Goal: Information Seeking & Learning: Learn about a topic

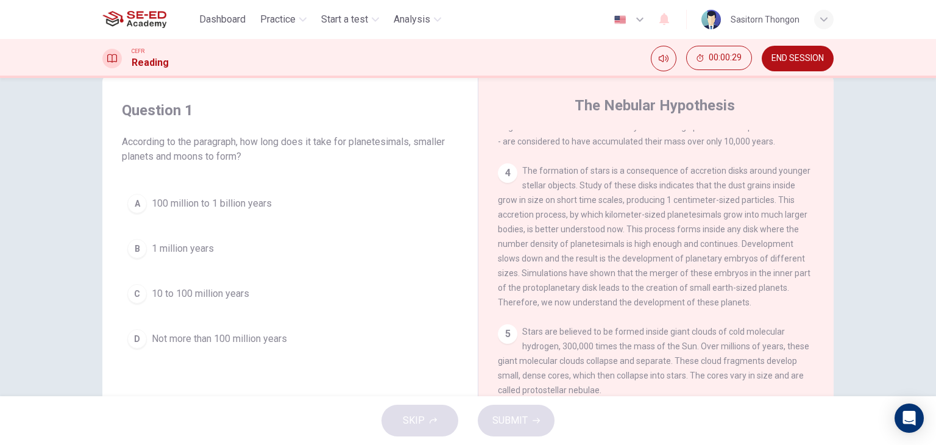
scroll to position [26, 0]
drag, startPoint x: 830, startPoint y: 335, endPoint x: 832, endPoint y: 300, distance: 34.2
click at [832, 300] on div "Question 1 According to the paragraph, how long does it take for planetesimals,…" at bounding box center [468, 288] width 770 height 423
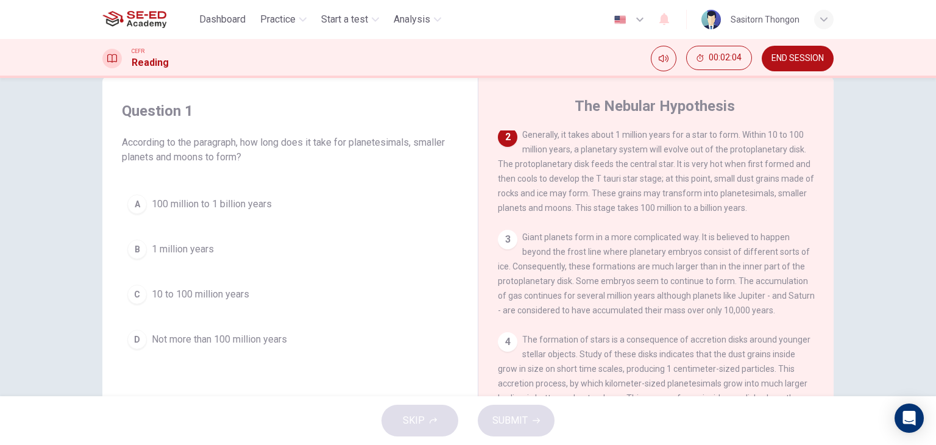
scroll to position [163, 0]
drag, startPoint x: 826, startPoint y: 322, endPoint x: 836, endPoint y: 229, distance: 93.7
click at [836, 229] on div "Question 1 According to the paragraph, how long does it take for planetesimals,…" at bounding box center [468, 288] width 770 height 423
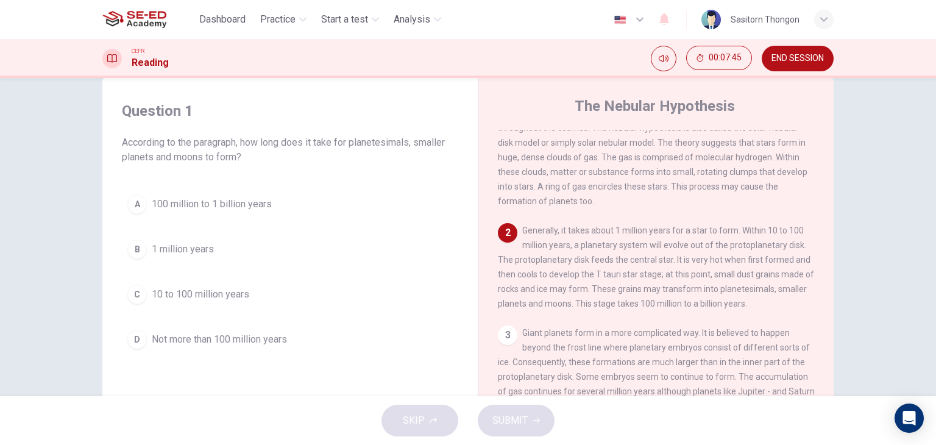
scroll to position [74, 0]
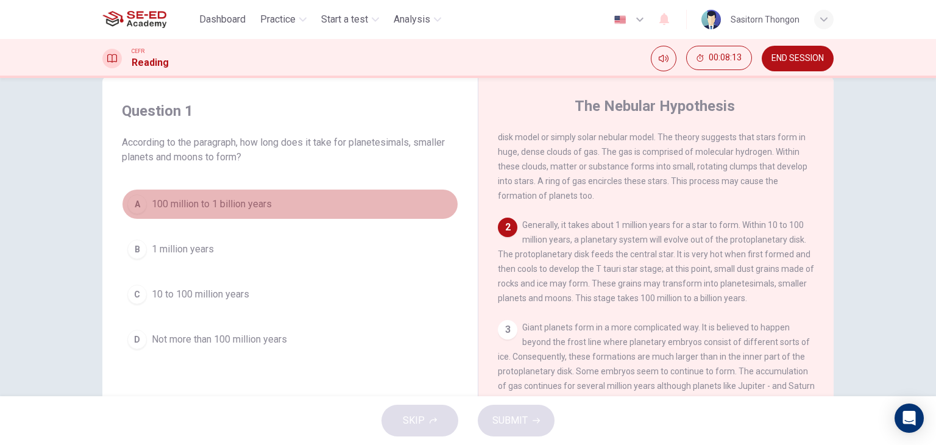
click at [133, 206] on div "A" at bounding box center [136, 203] width 19 height 19
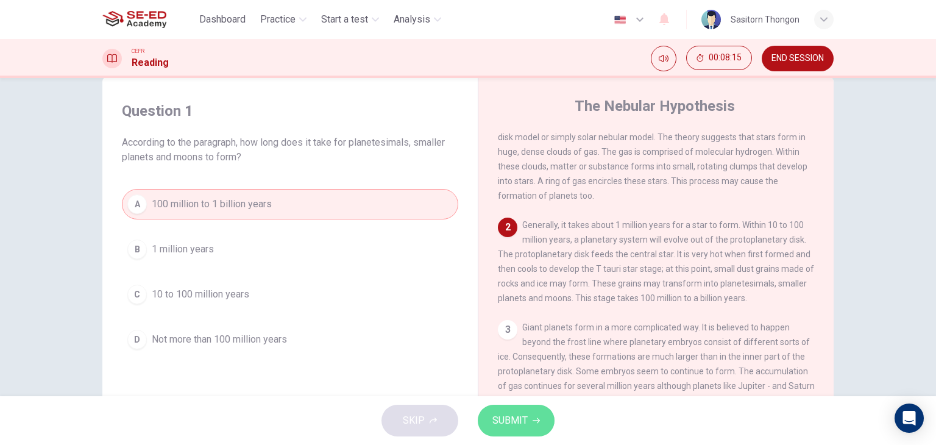
click at [530, 426] on button "SUBMIT" at bounding box center [516, 421] width 77 height 32
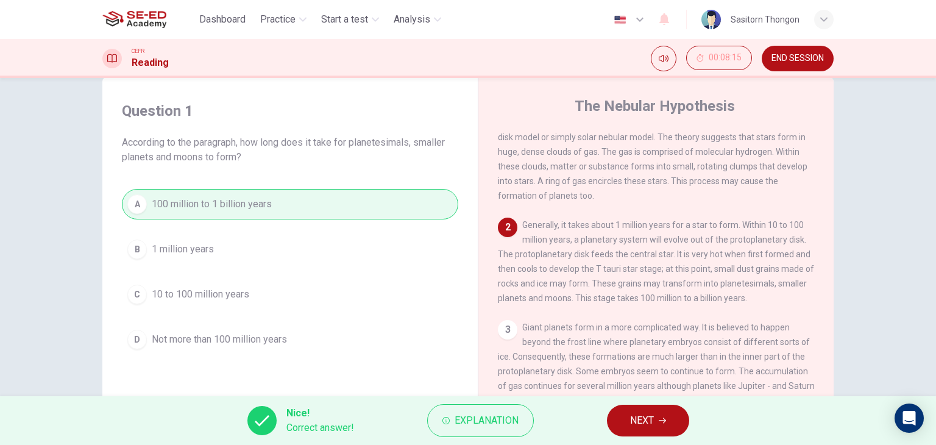
click at [564, 420] on div "Nice! Correct answer! Explanation NEXT" at bounding box center [468, 420] width 936 height 49
click at [589, 437] on div "Nice! Correct answer! Explanation NEXT" at bounding box center [468, 420] width 936 height 49
click at [498, 423] on span "Explanation" at bounding box center [487, 420] width 64 height 17
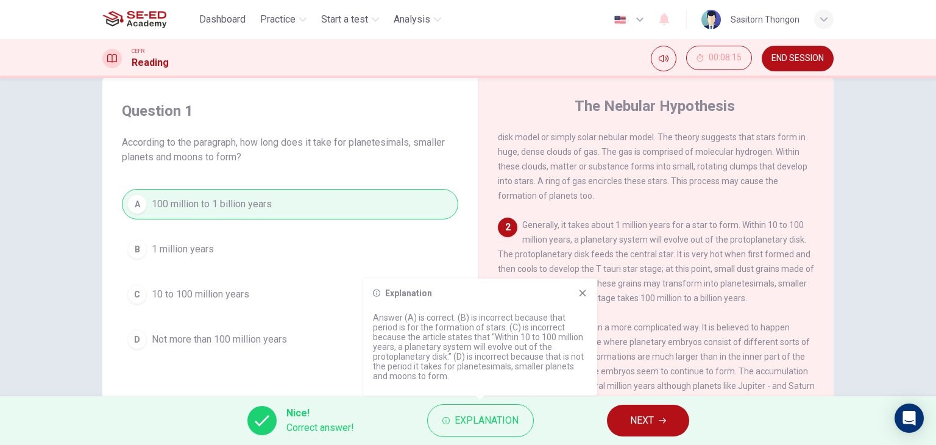
click at [583, 292] on icon at bounding box center [582, 292] width 7 height 7
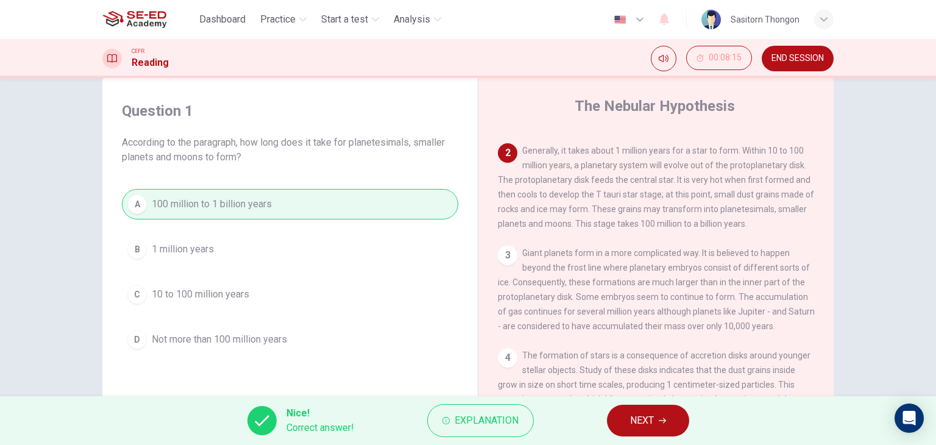
scroll to position [146, 0]
click at [646, 415] on span "NEXT" at bounding box center [642, 420] width 24 height 17
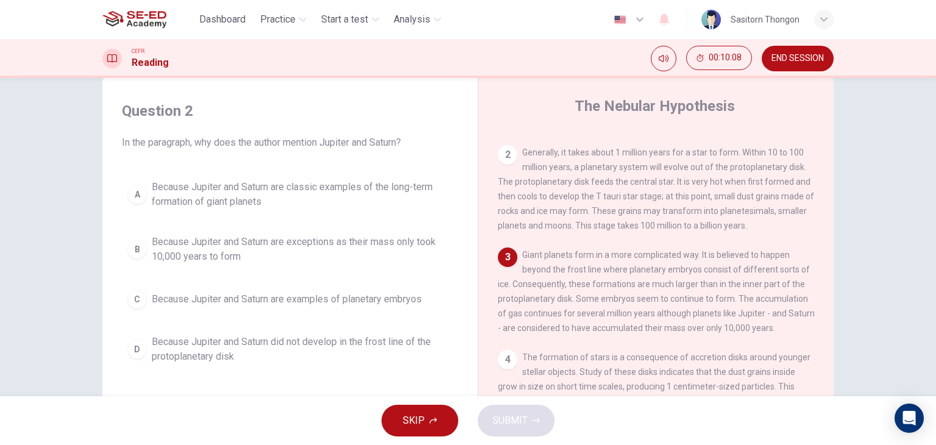
click at [600, 333] on span "Giant planets form in a more complicated way. It is believed to happen beyond t…" at bounding box center [656, 291] width 317 height 83
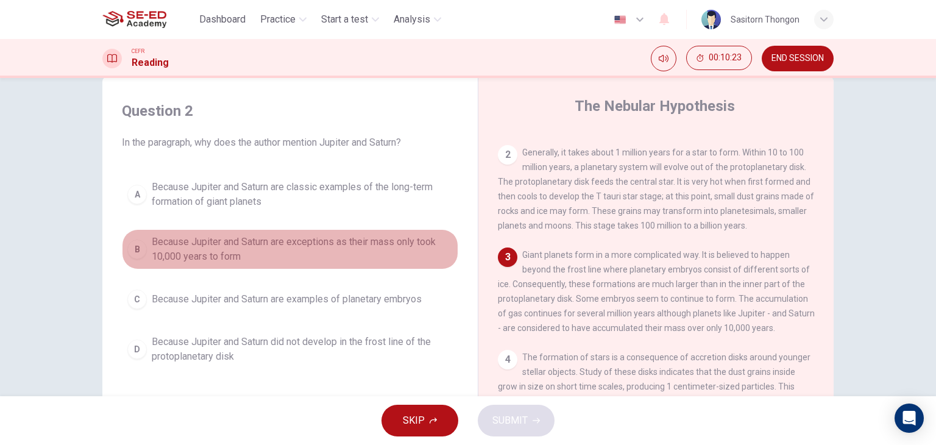
click at [136, 244] on div "B" at bounding box center [136, 248] width 19 height 19
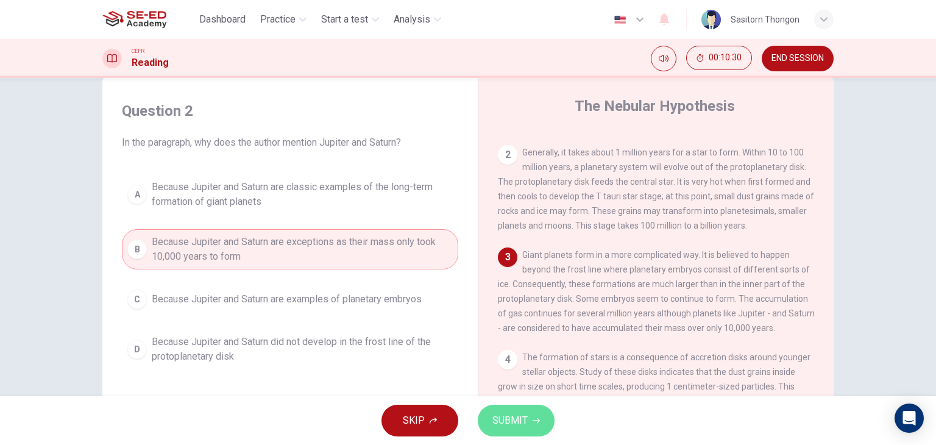
click at [531, 420] on button "SUBMIT" at bounding box center [516, 421] width 77 height 32
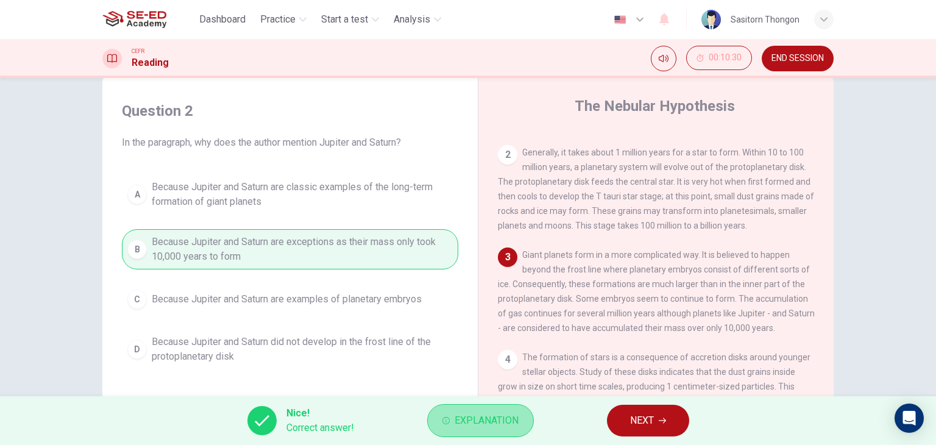
click at [490, 417] on span "Explanation" at bounding box center [487, 420] width 64 height 17
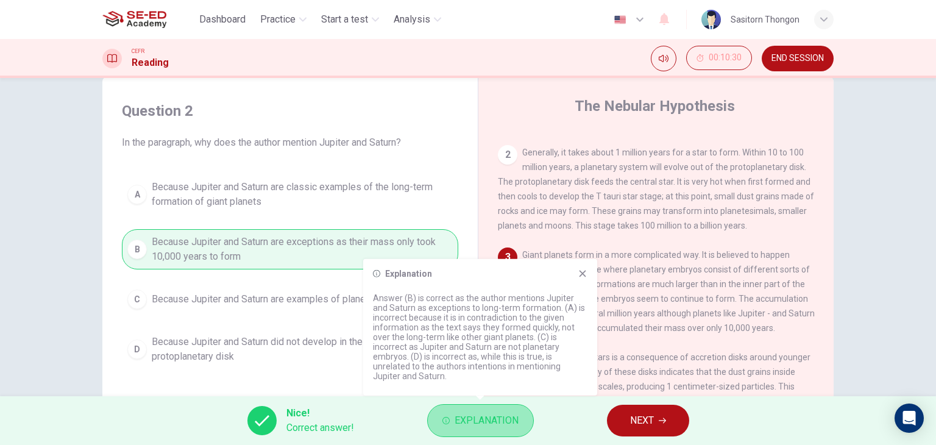
click at [490, 417] on span "Explanation" at bounding box center [487, 420] width 64 height 17
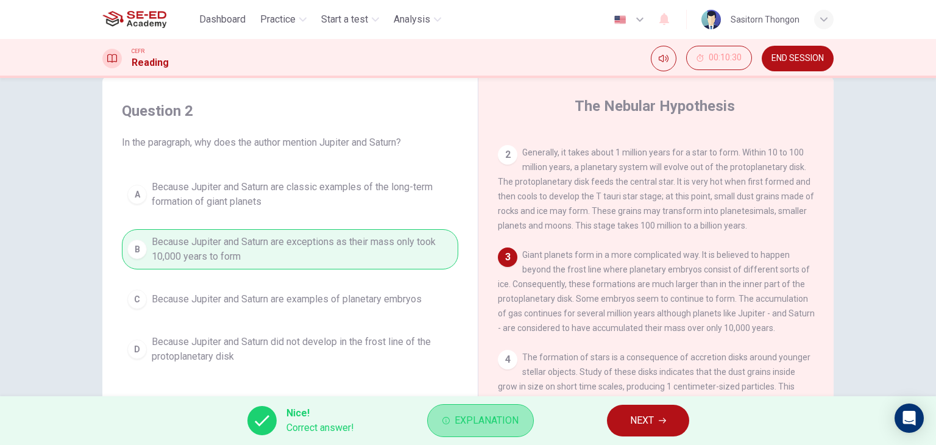
click at [490, 417] on span "Explanation" at bounding box center [487, 420] width 64 height 17
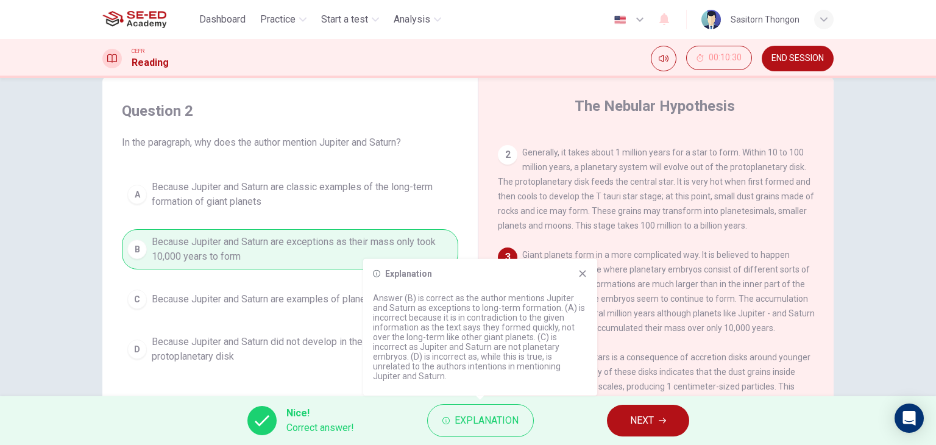
click at [581, 274] on icon at bounding box center [582, 273] width 7 height 7
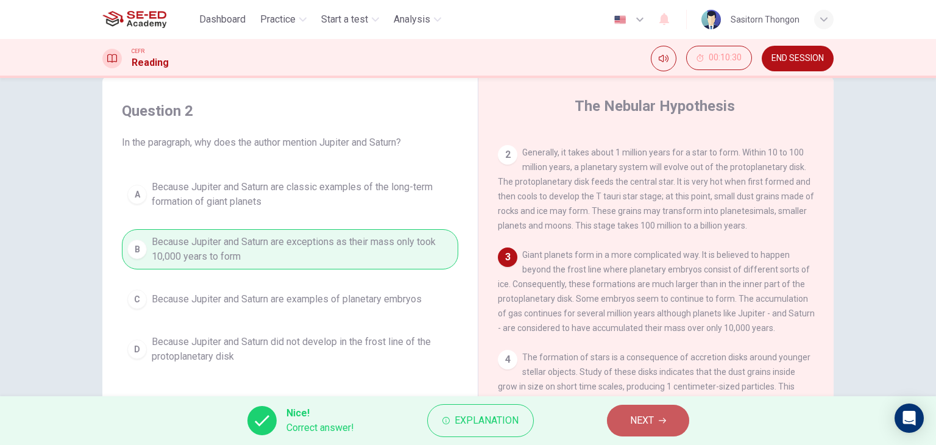
click at [637, 414] on span "NEXT" at bounding box center [642, 420] width 24 height 17
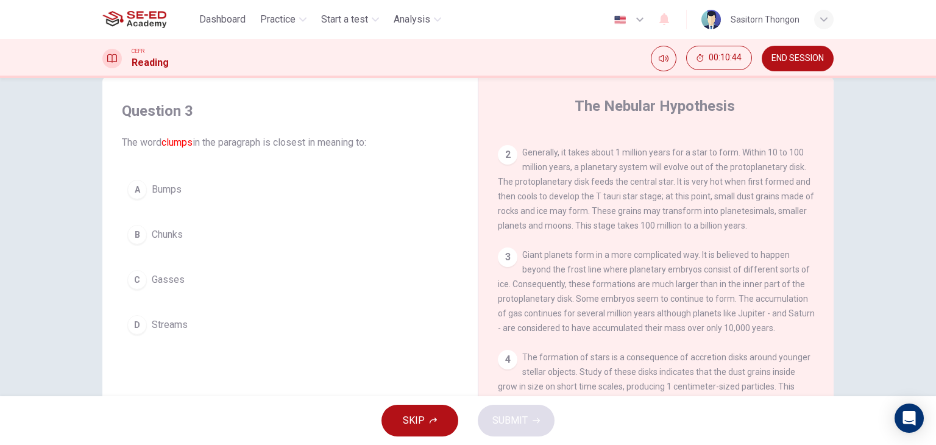
click at [846, 444] on div "SKIP SUBMIT" at bounding box center [468, 420] width 936 height 49
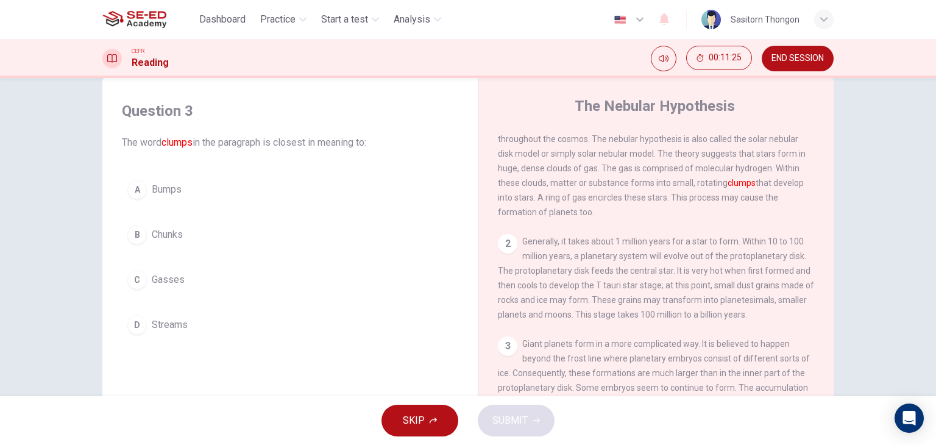
scroll to position [54, 0]
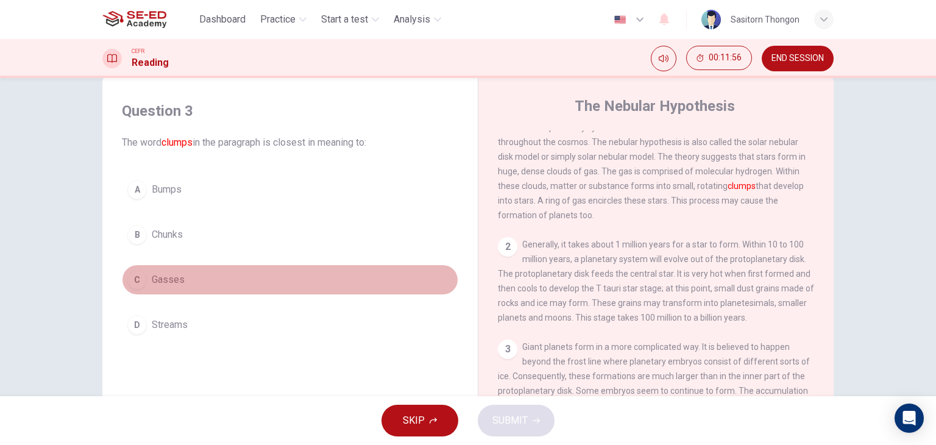
click at [135, 274] on div "C" at bounding box center [136, 279] width 19 height 19
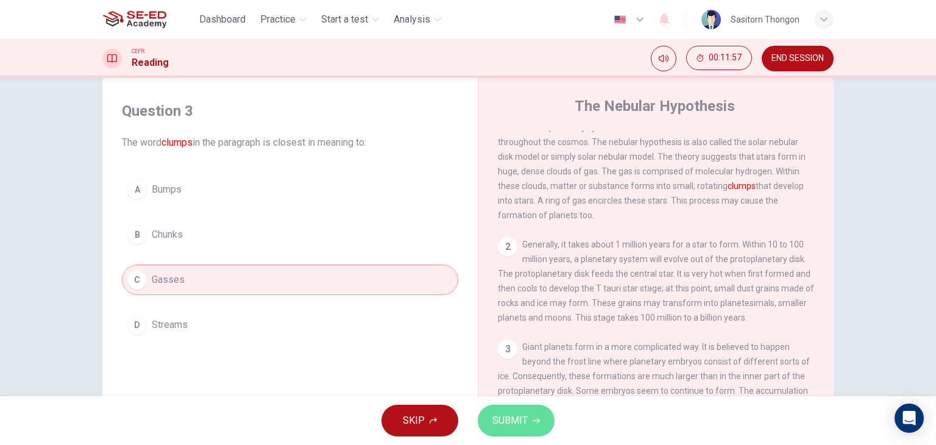
click at [511, 417] on span "SUBMIT" at bounding box center [509, 420] width 35 height 17
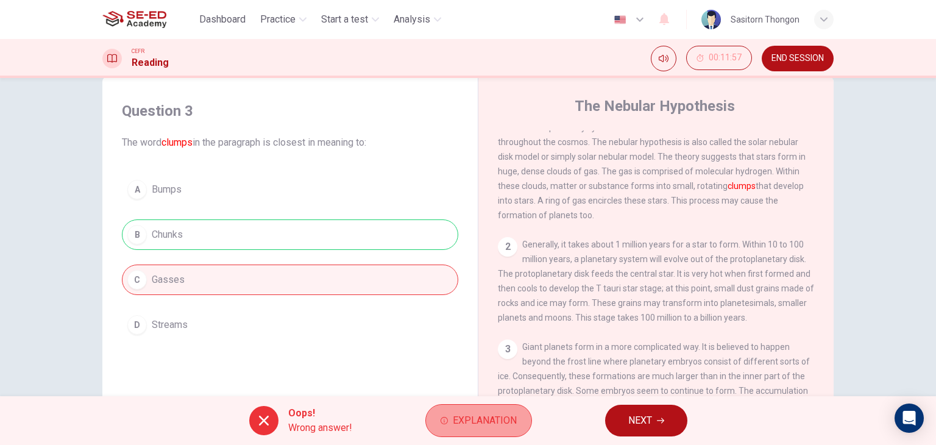
click at [478, 419] on span "Explanation" at bounding box center [485, 420] width 64 height 17
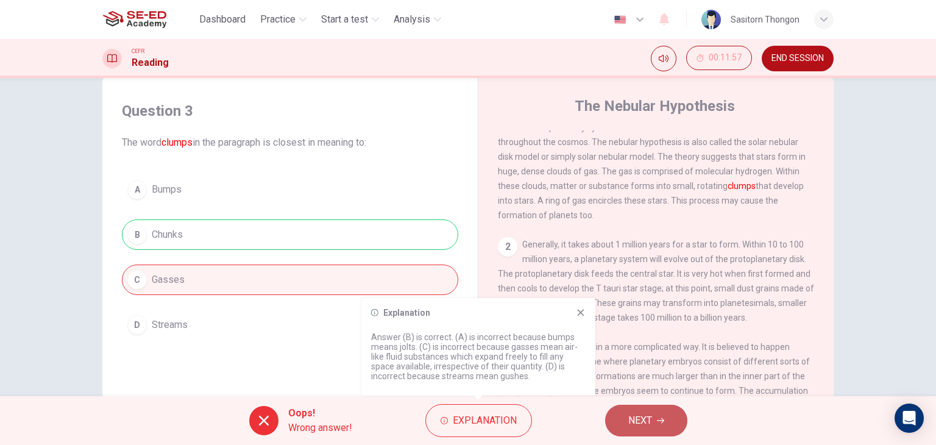
click at [658, 427] on button "NEXT" at bounding box center [646, 421] width 82 height 32
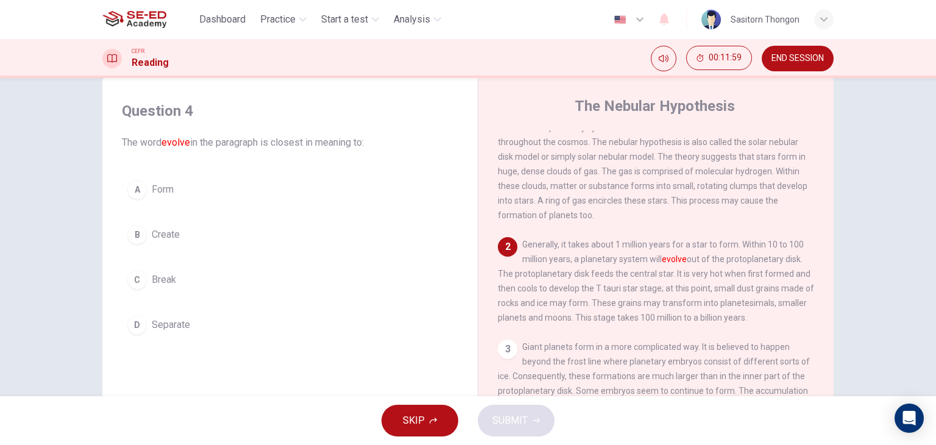
click at [501, 352] on div "3" at bounding box center [507, 348] width 19 height 19
drag, startPoint x: 133, startPoint y: 188, endPoint x: 452, endPoint y: 360, distance: 361.8
click at [452, 360] on div "Question 4 The word evolve in the paragraph is closest in meaning to: A Form B …" at bounding box center [290, 294] width 356 height 411
click at [440, 422] on button "SKIP" at bounding box center [419, 421] width 77 height 32
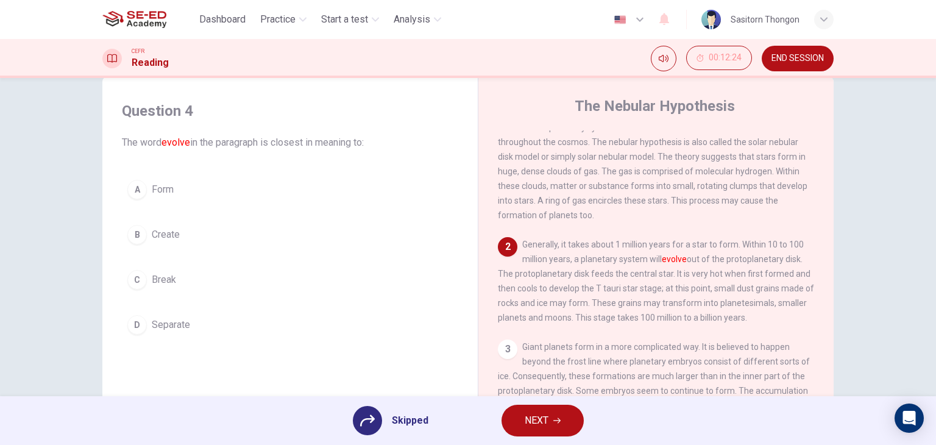
click at [129, 198] on div "A Form B Create C Break D Separate" at bounding box center [290, 257] width 336 height 166
click at [140, 189] on div "A Form B Create C Break D Separate" at bounding box center [290, 257] width 336 height 166
click at [147, 189] on div "A Form B Create C Break D Separate" at bounding box center [290, 257] width 336 height 166
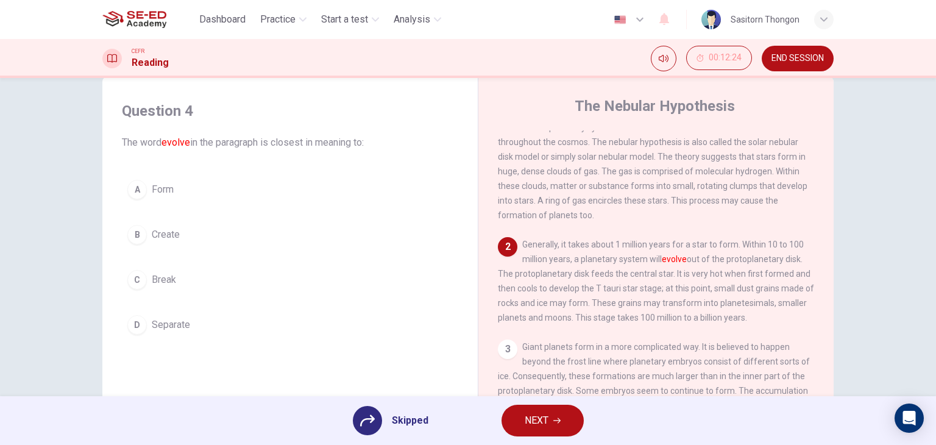
click at [133, 189] on div "A Form B Create C Break D Separate" at bounding box center [290, 257] width 336 height 166
click at [156, 187] on div "A Form B Create C Break D Separate" at bounding box center [290, 257] width 336 height 166
click at [399, 423] on span "Skipped" at bounding box center [410, 420] width 37 height 15
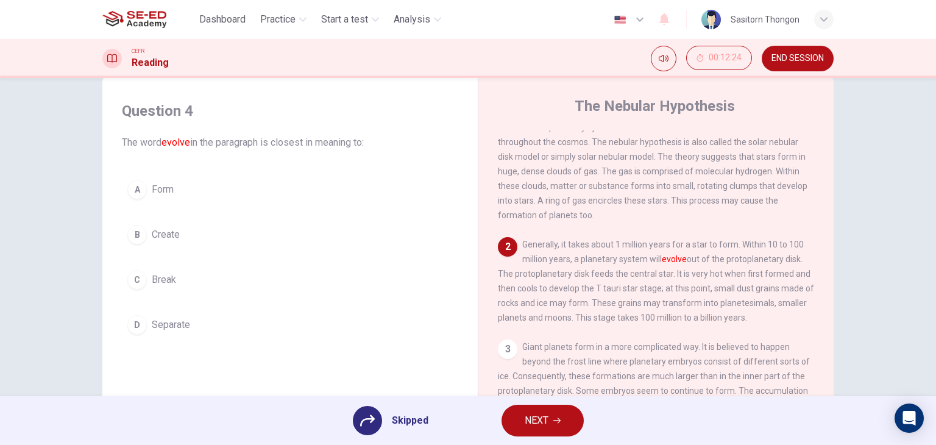
click at [373, 423] on icon at bounding box center [367, 420] width 15 height 15
click at [554, 418] on icon "button" at bounding box center [556, 420] width 7 height 7
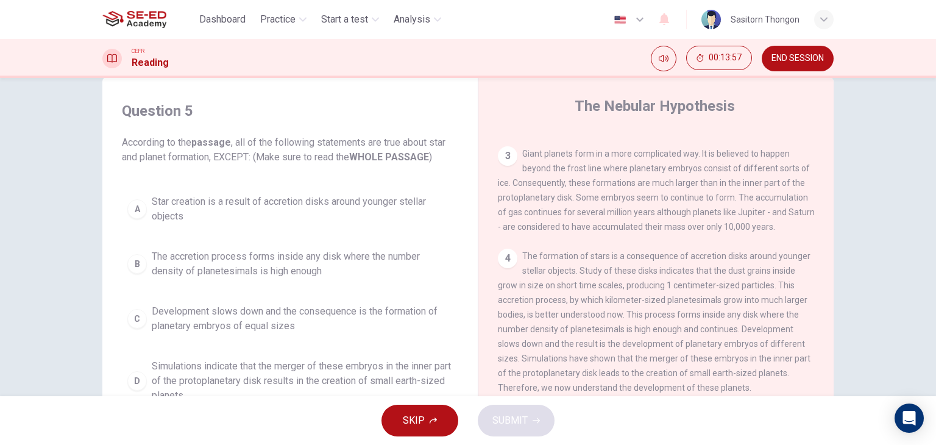
scroll to position [254, 0]
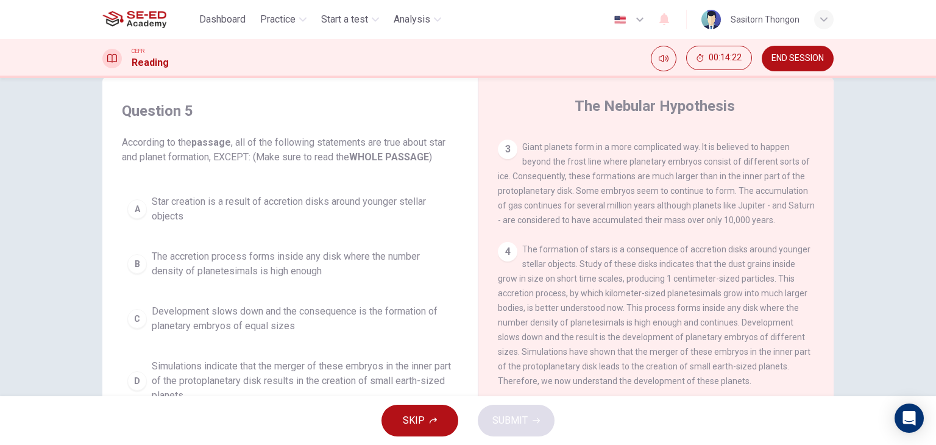
click at [643, 266] on div "4 The formation of stars is a consequence of accretion disks around younger ste…" at bounding box center [656, 315] width 317 height 146
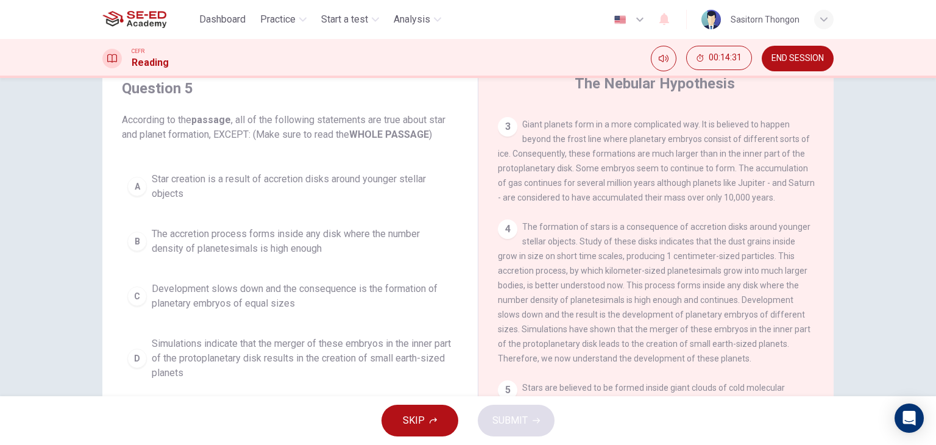
scroll to position [49, 0]
click at [138, 356] on div "D" at bounding box center [136, 357] width 19 height 19
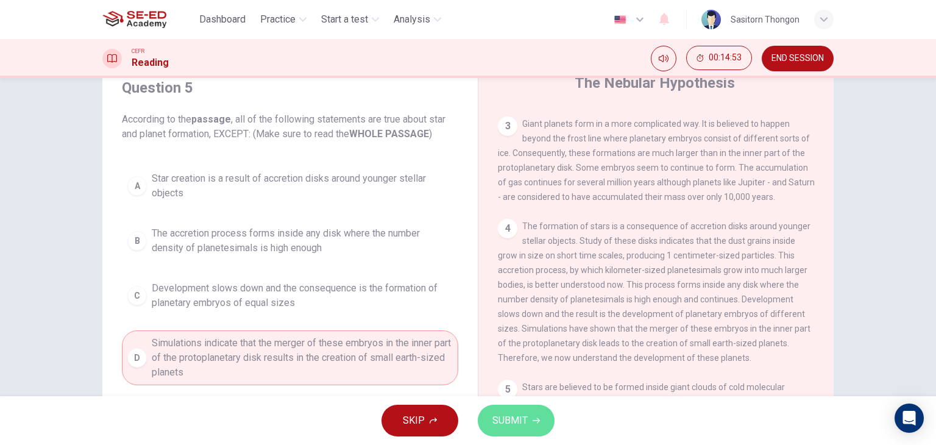
click at [519, 414] on span "SUBMIT" at bounding box center [509, 420] width 35 height 17
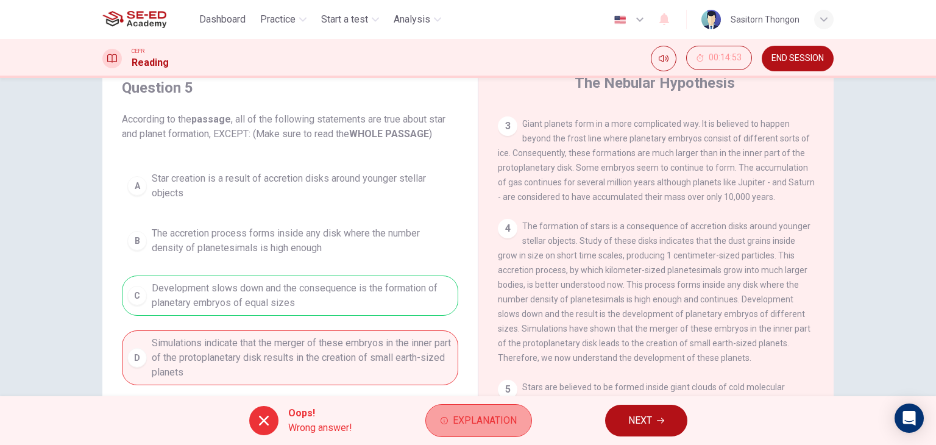
click at [498, 430] on button "Explanation" at bounding box center [478, 420] width 107 height 33
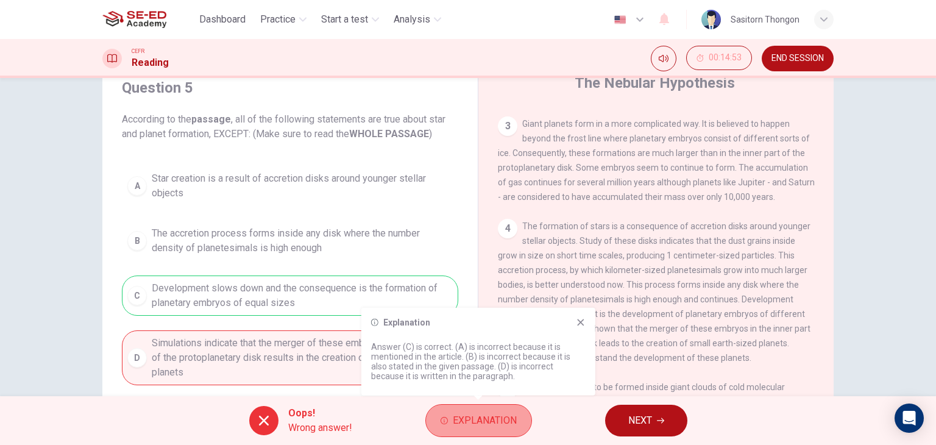
click at [498, 430] on button "Explanation" at bounding box center [478, 420] width 107 height 33
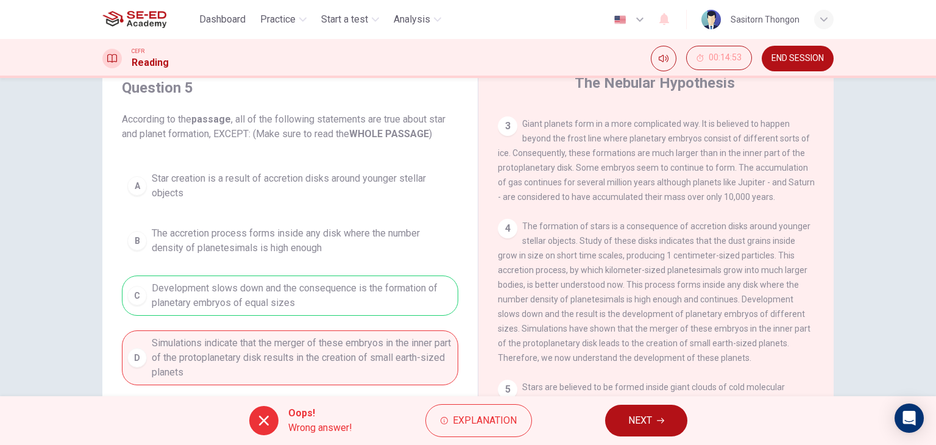
click at [655, 420] on button "NEXT" at bounding box center [646, 421] width 82 height 32
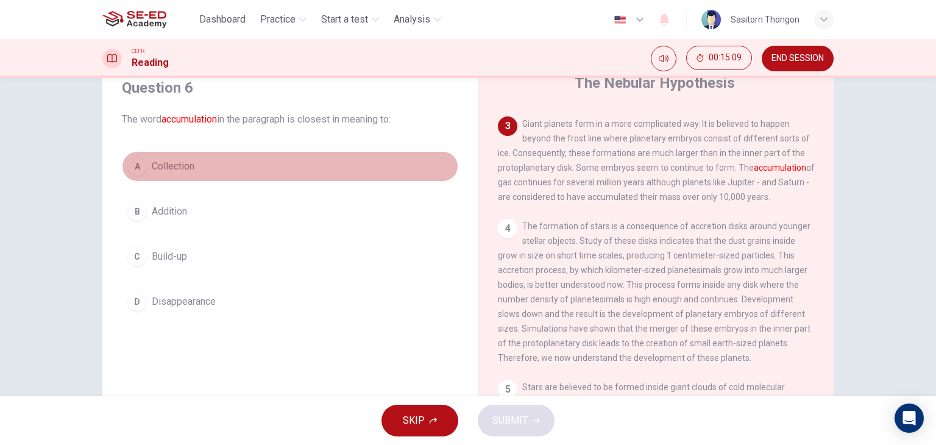
click at [137, 169] on div "A" at bounding box center [136, 166] width 19 height 19
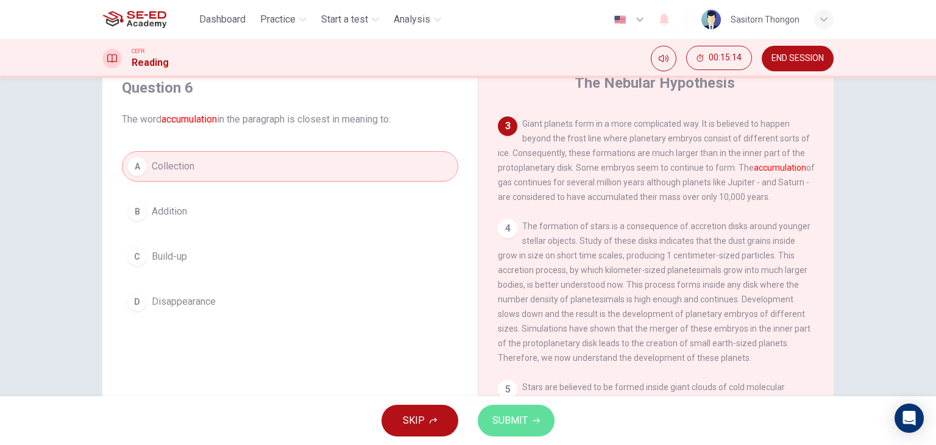
click at [514, 422] on span "SUBMIT" at bounding box center [509, 420] width 35 height 17
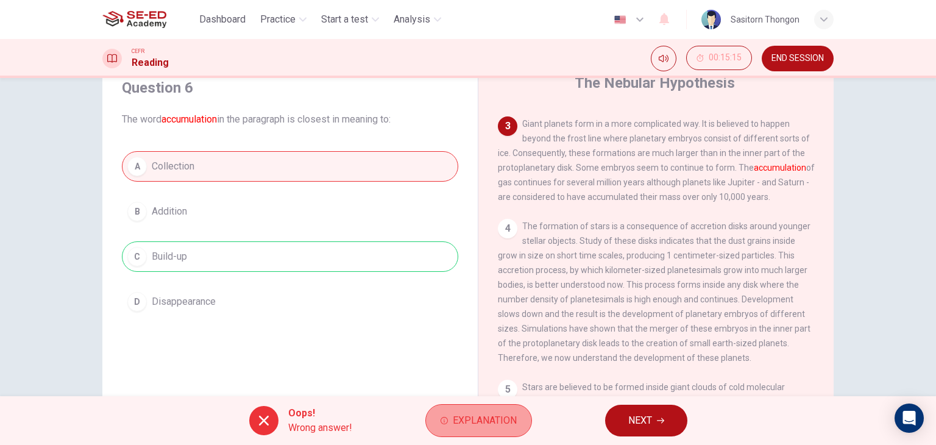
click at [483, 414] on span "Explanation" at bounding box center [485, 420] width 64 height 17
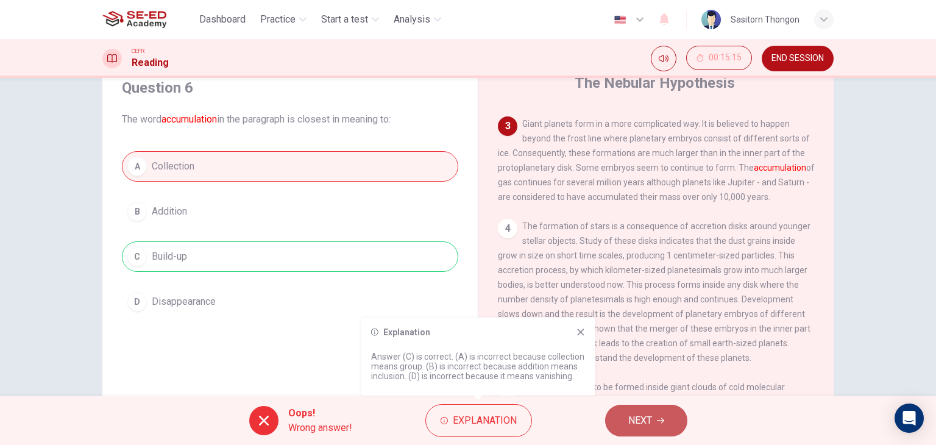
click at [634, 420] on span "NEXT" at bounding box center [640, 420] width 24 height 17
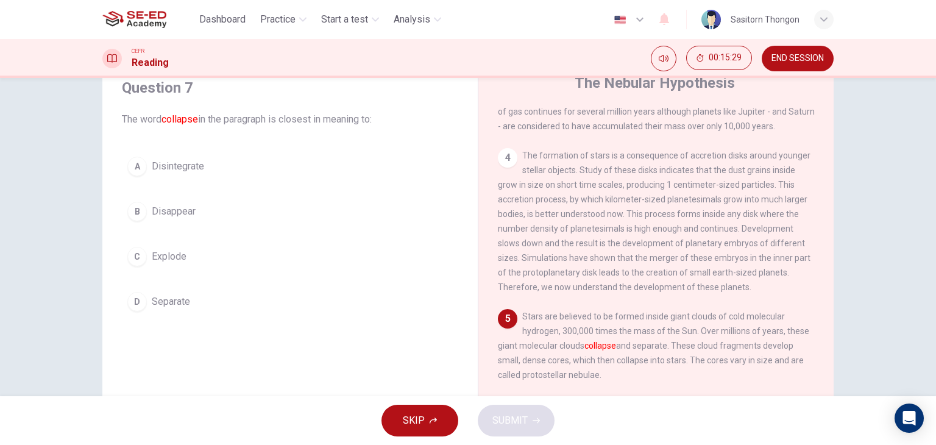
scroll to position [352, 0]
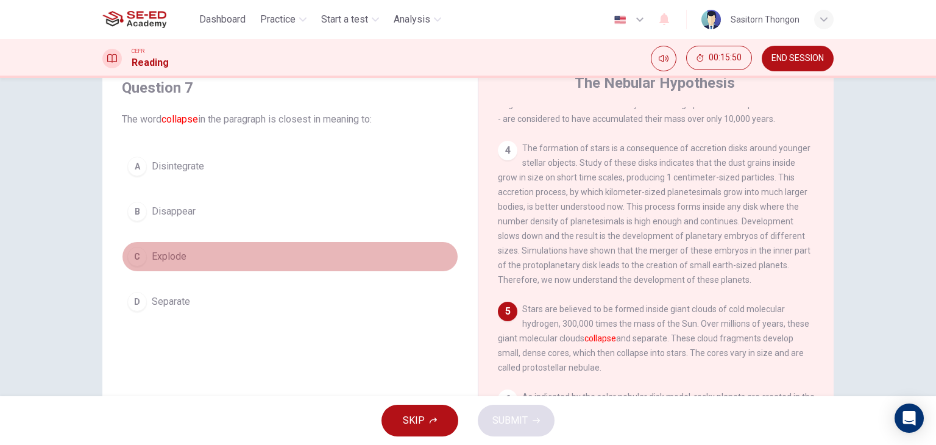
click at [140, 253] on div "C" at bounding box center [136, 256] width 19 height 19
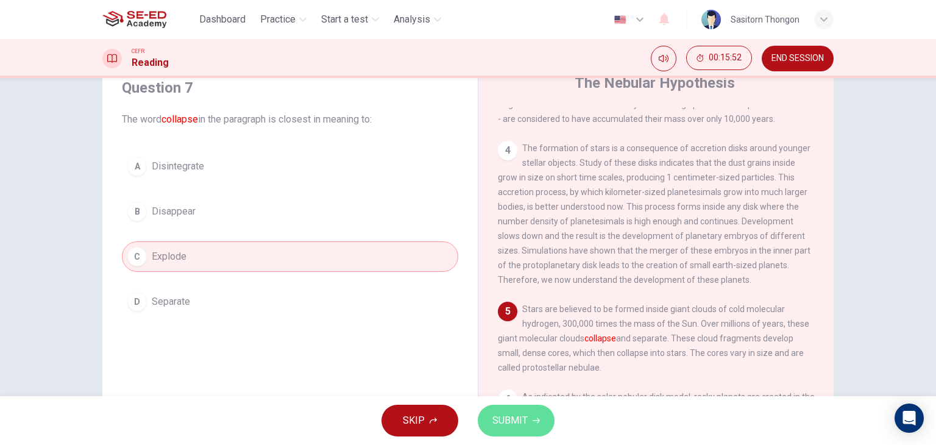
click at [512, 420] on span "SUBMIT" at bounding box center [509, 420] width 35 height 17
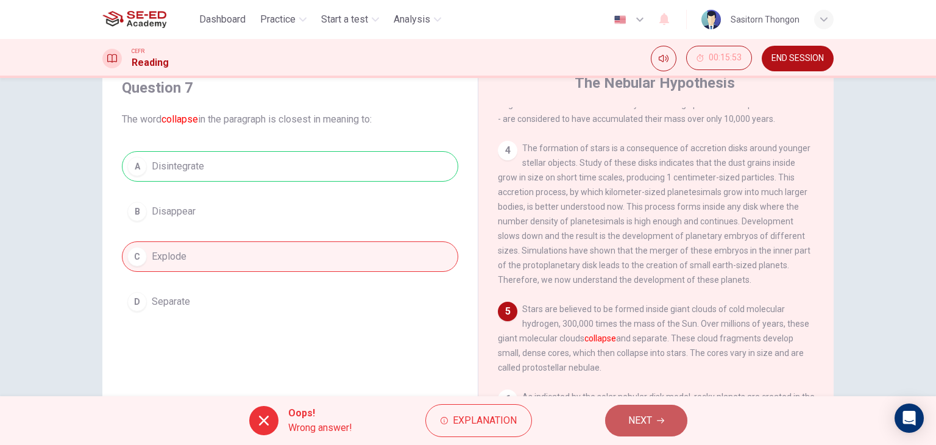
click at [659, 419] on icon "button" at bounding box center [660, 420] width 7 height 7
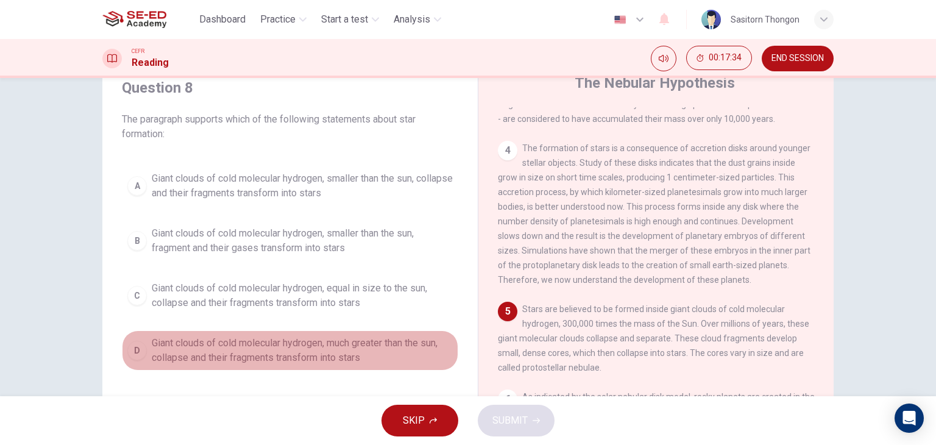
click at [348, 349] on span "Giant clouds of cold molecular hydrogen, much greater than the sun, collapse an…" at bounding box center [302, 350] width 301 height 29
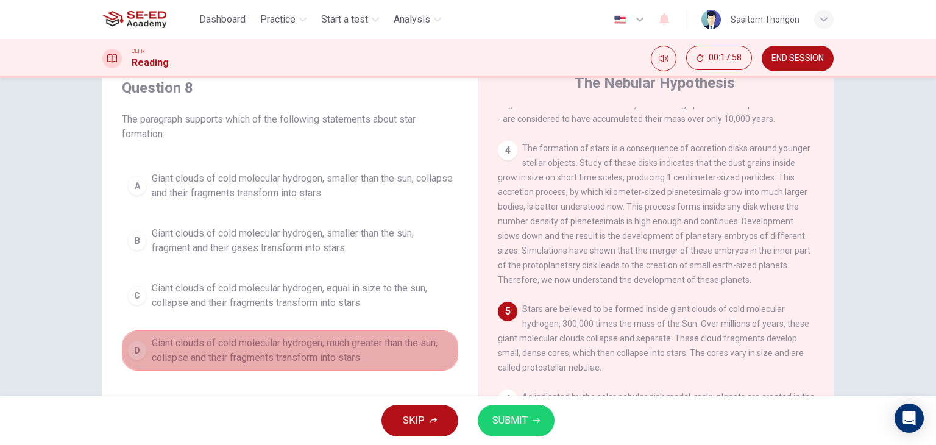
click at [136, 348] on div "D" at bounding box center [136, 350] width 19 height 19
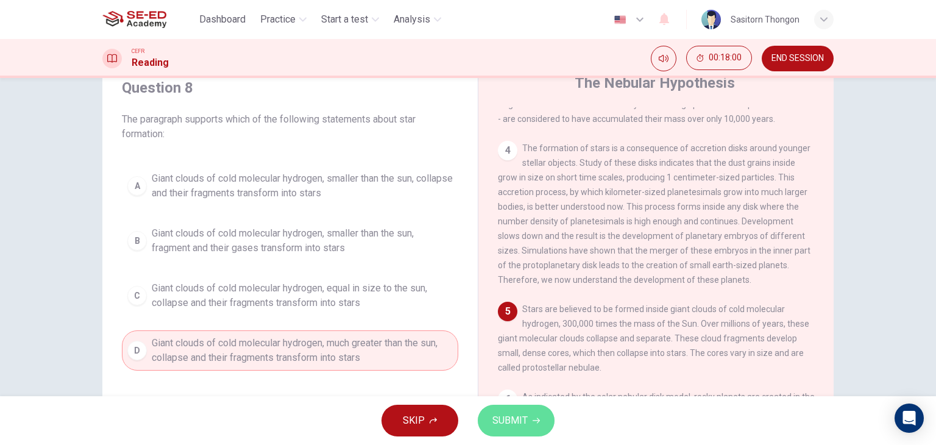
click at [515, 420] on span "SUBMIT" at bounding box center [509, 420] width 35 height 17
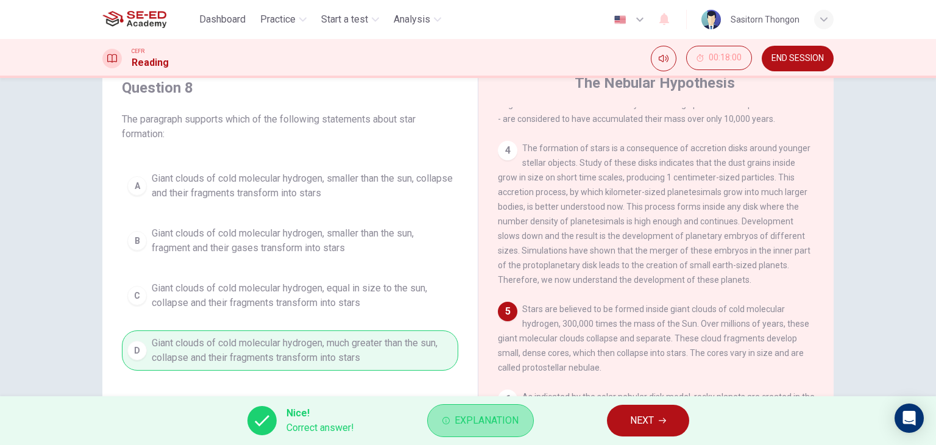
click at [488, 415] on span "Explanation" at bounding box center [487, 420] width 64 height 17
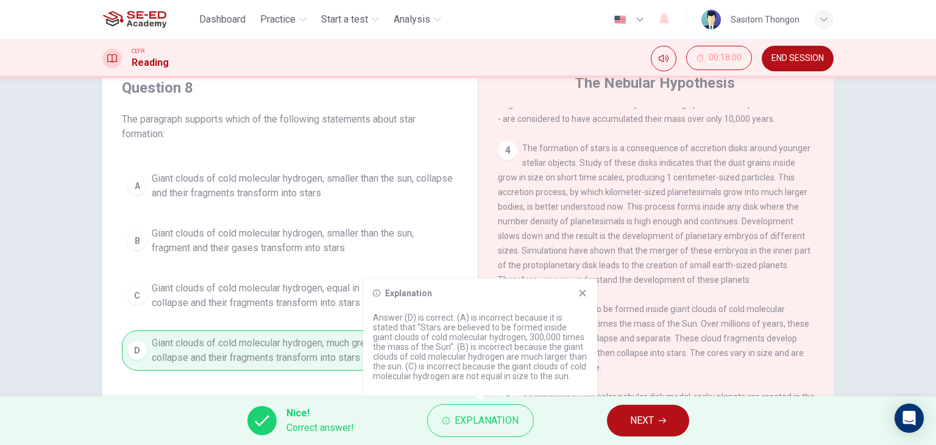
click at [586, 291] on icon at bounding box center [583, 293] width 10 height 10
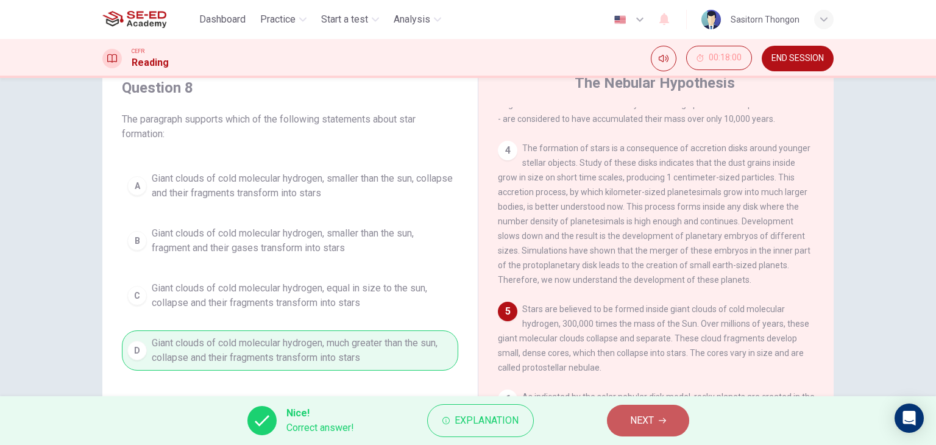
click at [647, 412] on span "NEXT" at bounding box center [642, 420] width 24 height 17
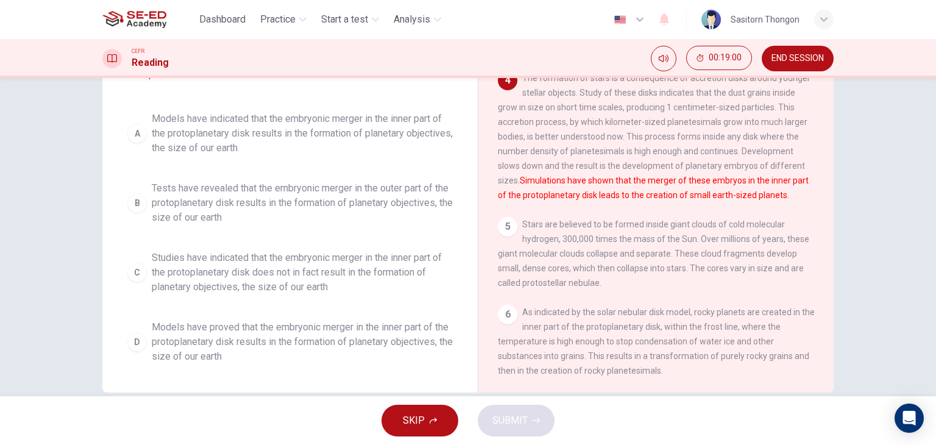
scroll to position [132, 0]
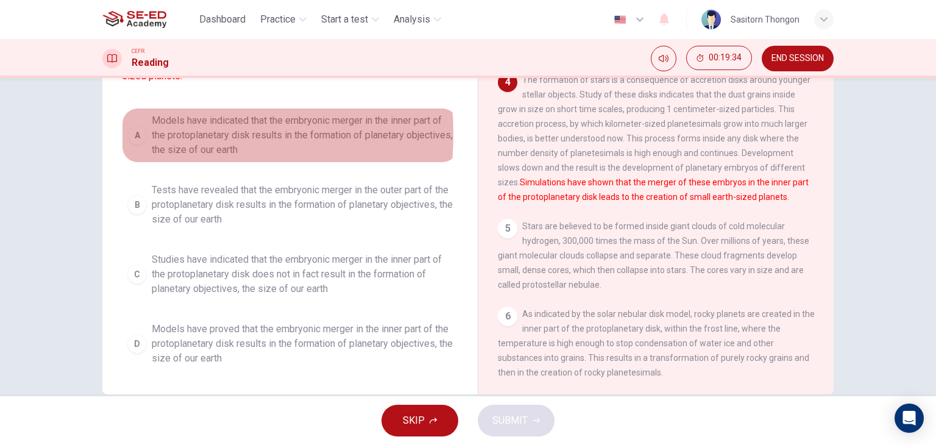
click at [137, 133] on div "A" at bounding box center [136, 135] width 19 height 19
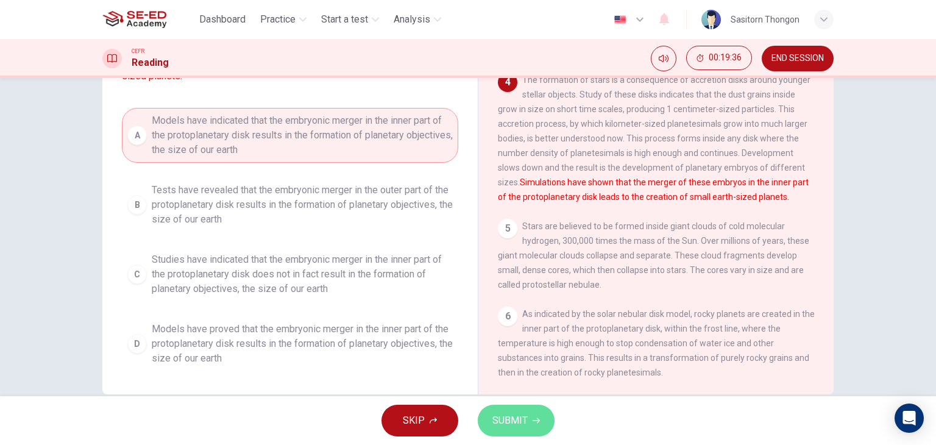
click at [516, 422] on span "SUBMIT" at bounding box center [509, 420] width 35 height 17
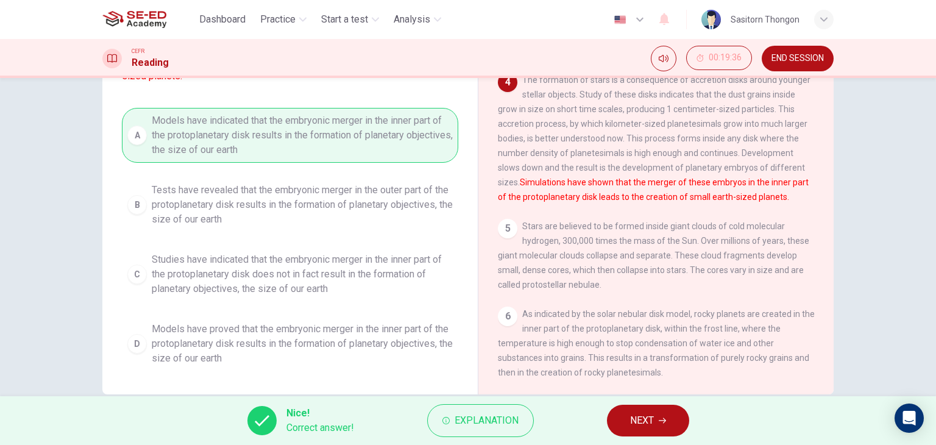
click at [646, 422] on span "NEXT" at bounding box center [642, 420] width 24 height 17
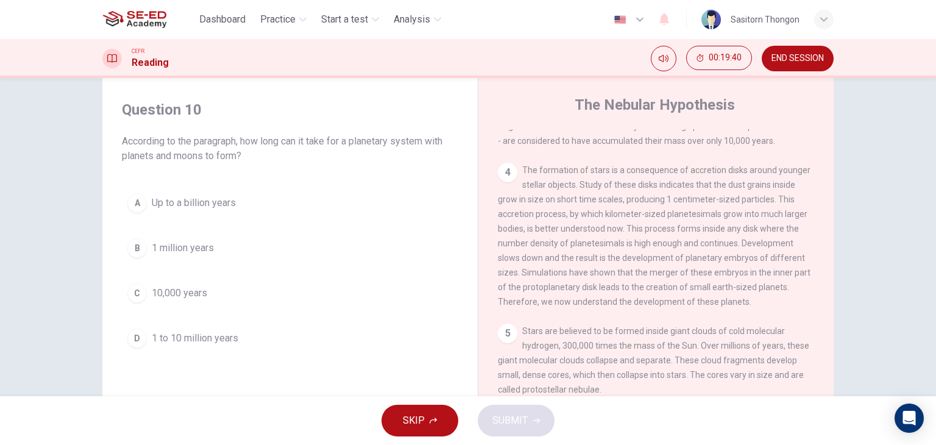
scroll to position [26, 0]
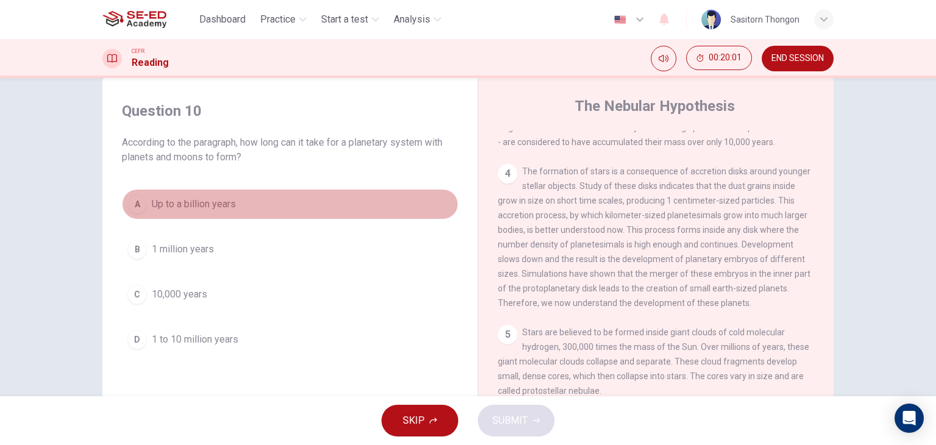
click at [210, 205] on span "Up to a billion years" at bounding box center [194, 204] width 84 height 15
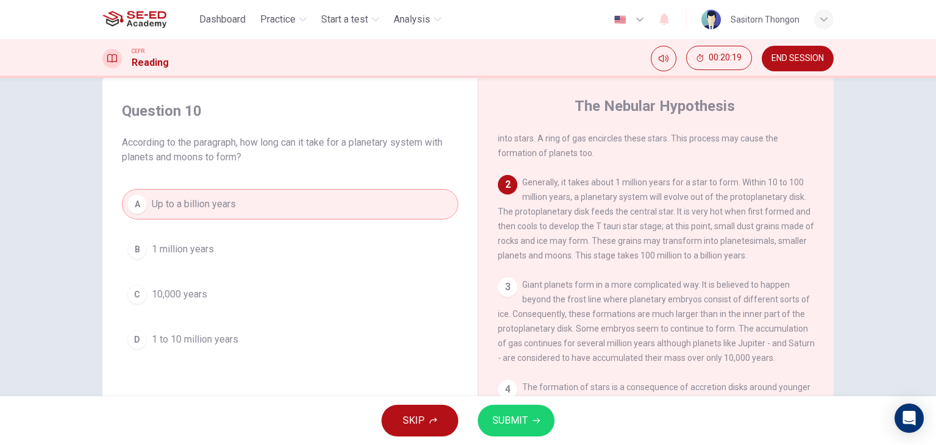
scroll to position [115, 0]
click at [508, 413] on span "SUBMIT" at bounding box center [509, 420] width 35 height 17
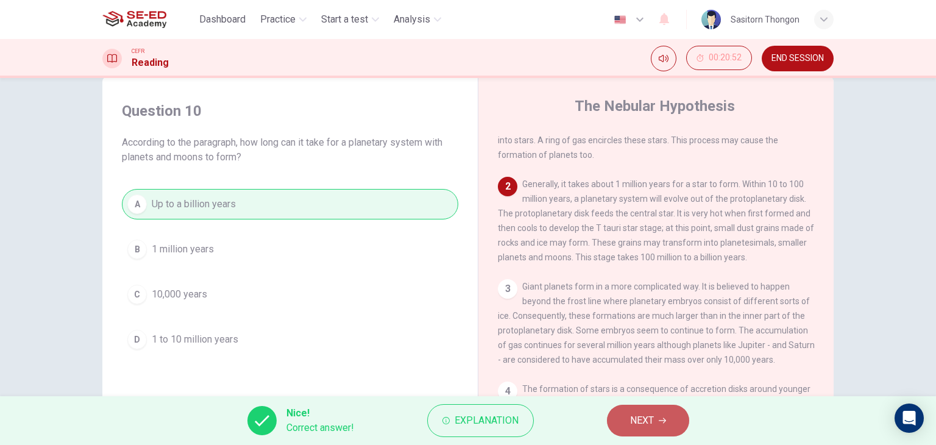
click at [638, 417] on span "NEXT" at bounding box center [642, 420] width 24 height 17
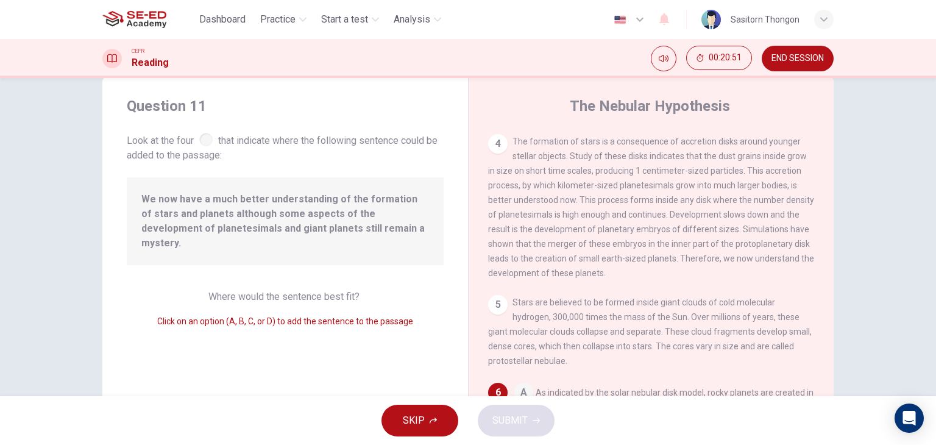
scroll to position [374, 0]
